Goal: Register for event/course

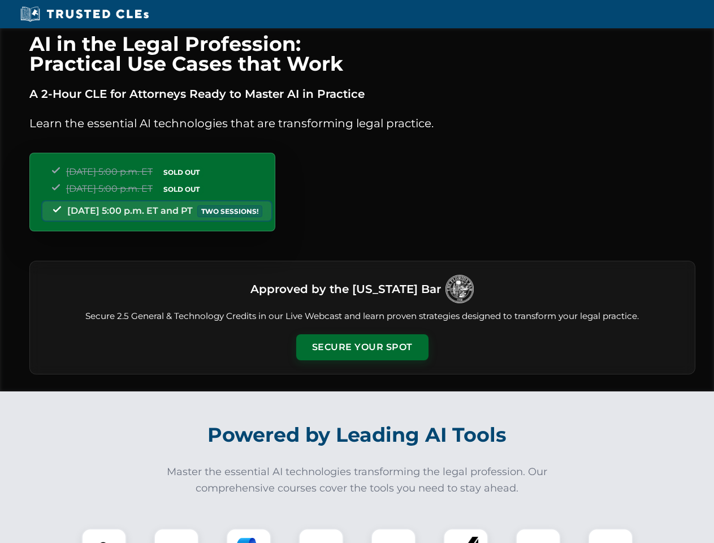
click at [362, 347] on button "Secure Your Spot" at bounding box center [362, 347] width 132 height 26
click at [104, 535] on img at bounding box center [104, 550] width 33 height 33
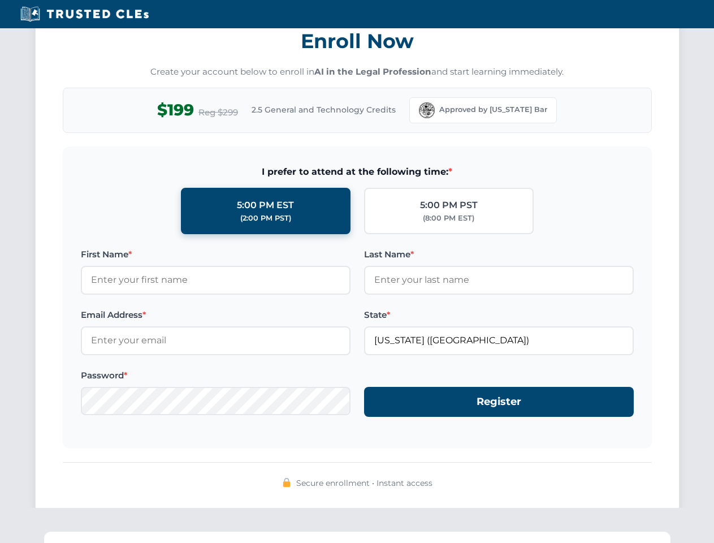
scroll to position [1110, 0]
